Goal: Obtain resource: Download file/media

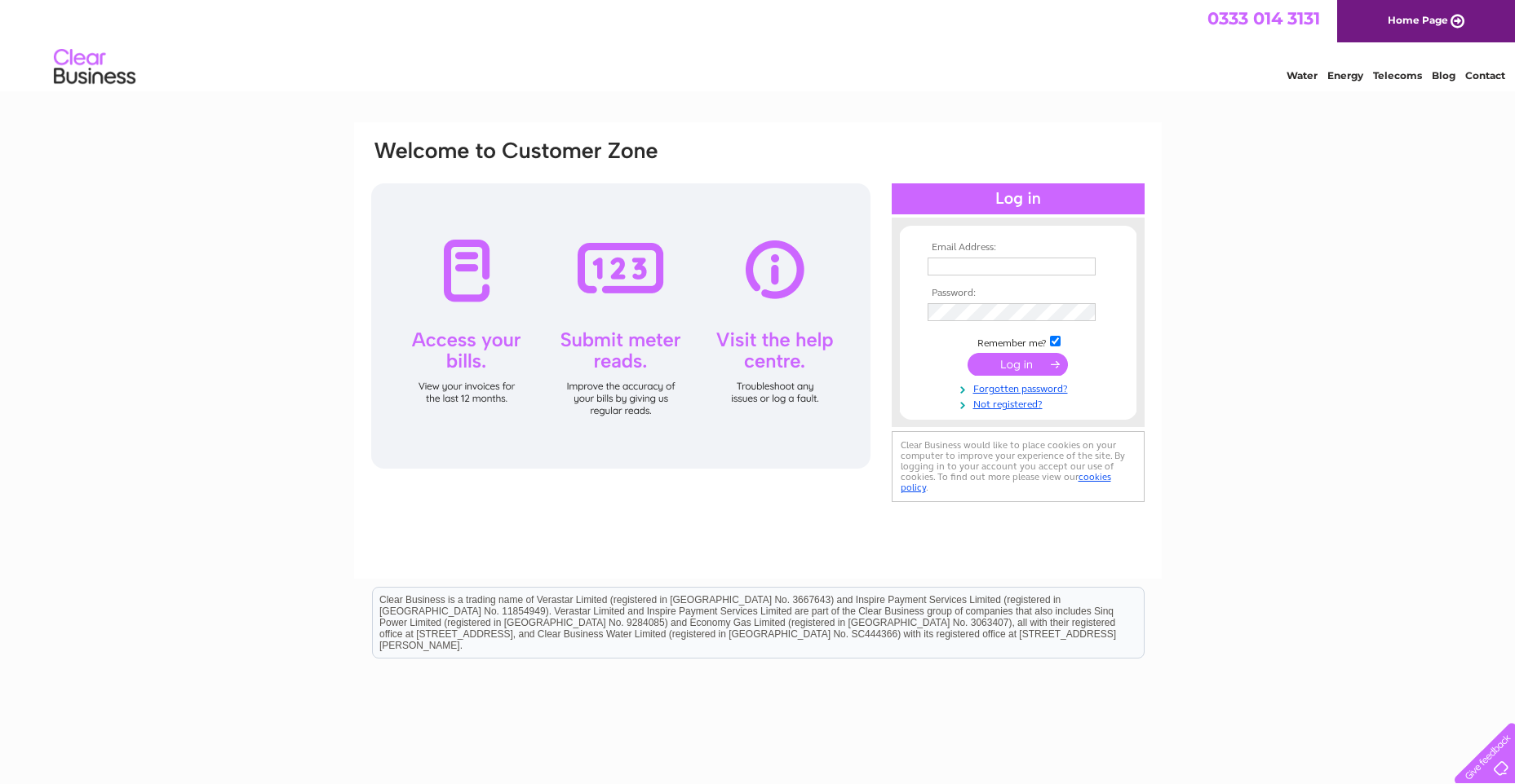
type input "kerry-lee@bsptimber.co.uk"
click at [1006, 363] on input "submit" at bounding box center [1018, 364] width 100 height 23
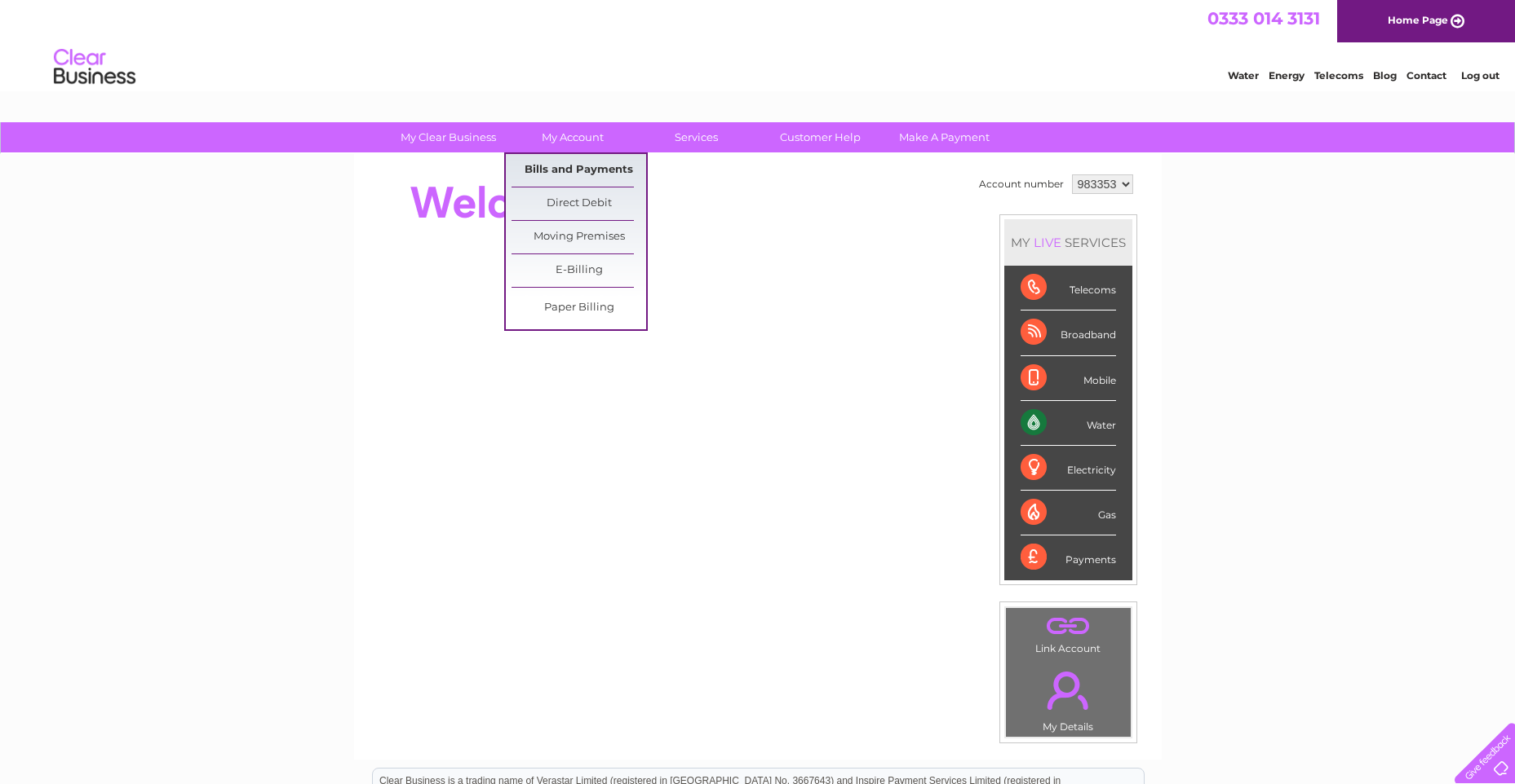
click at [567, 165] on link "Bills and Payments" at bounding box center [579, 170] width 134 height 32
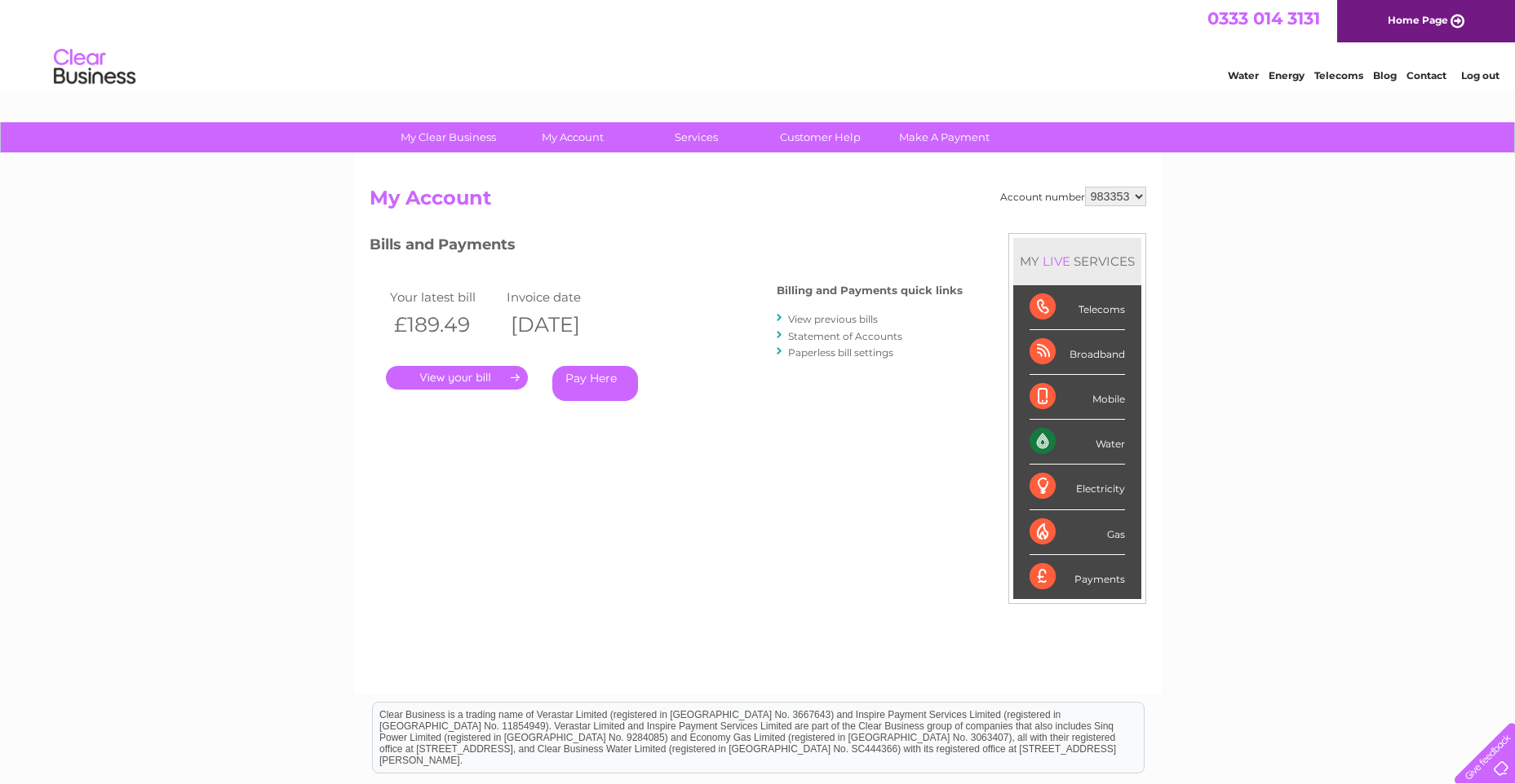
click at [460, 372] on link "." at bounding box center [457, 377] width 142 height 24
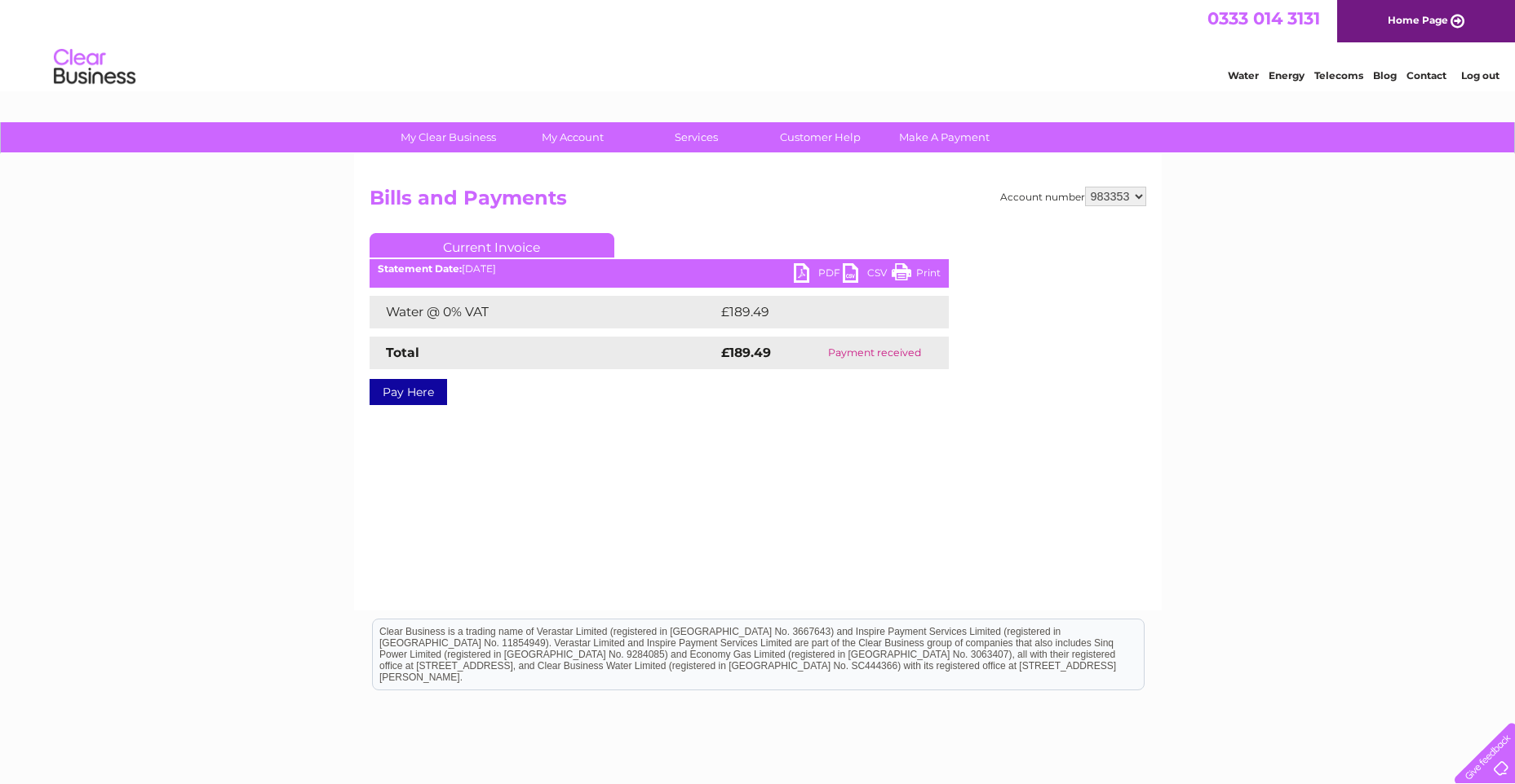
click at [820, 272] on link "PDF" at bounding box center [819, 274] width 49 height 24
